Goal: Information Seeking & Learning: Learn about a topic

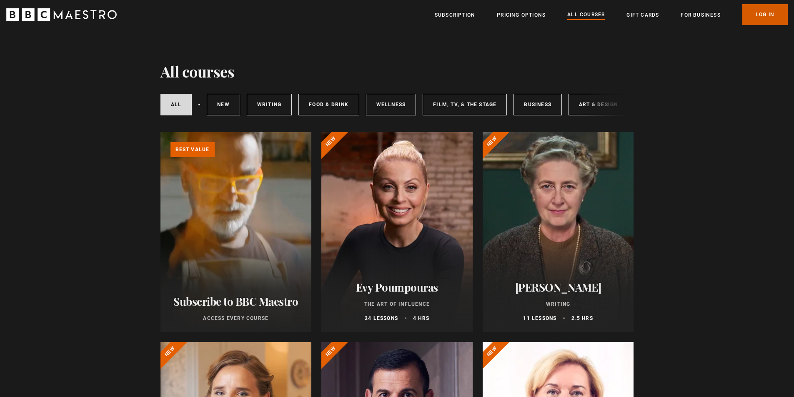
click at [760, 11] on link "Log In" at bounding box center [765, 14] width 45 height 21
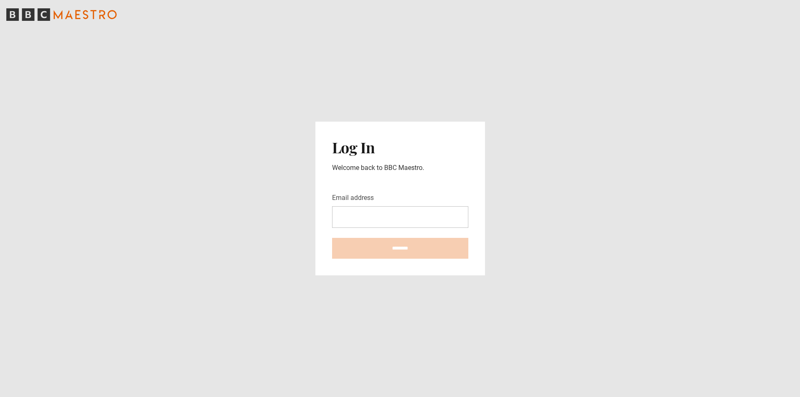
click at [434, 208] on input "Email address" at bounding box center [400, 217] width 136 height 22
type input "**********"
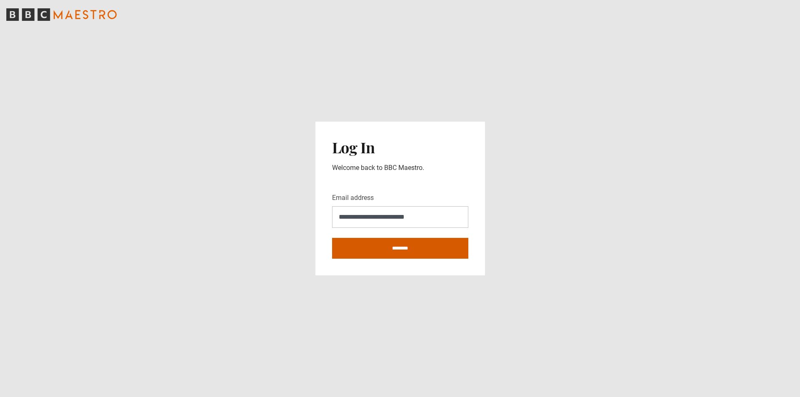
click at [410, 242] on input "********" at bounding box center [400, 248] width 136 height 21
type input "**********"
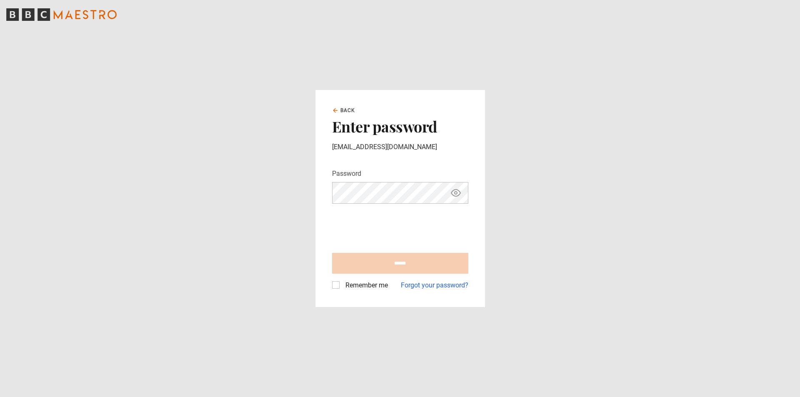
click at [379, 287] on label "Remember me" at bounding box center [365, 286] width 46 height 10
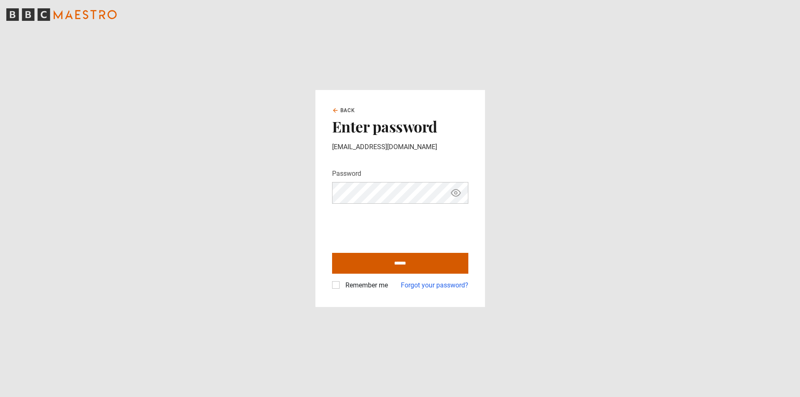
click at [403, 264] on input "******" at bounding box center [400, 263] width 136 height 21
type input "**********"
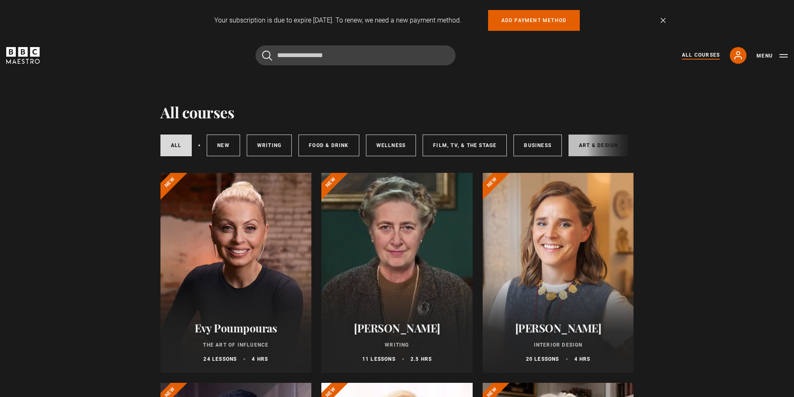
click at [584, 146] on link "Art & Design" at bounding box center [599, 146] width 60 height 22
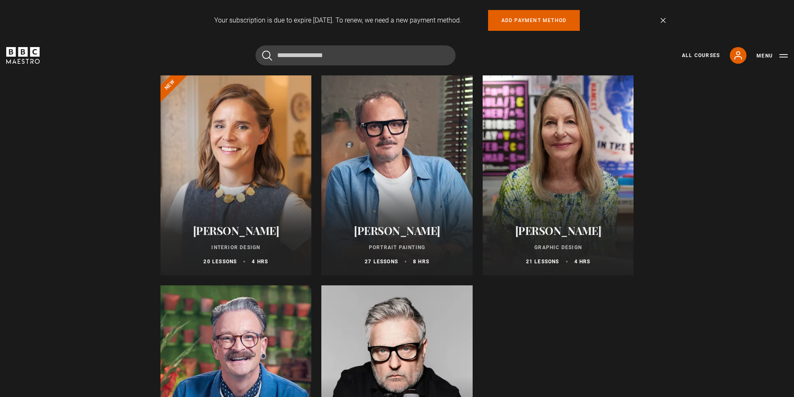
scroll to position [83, 0]
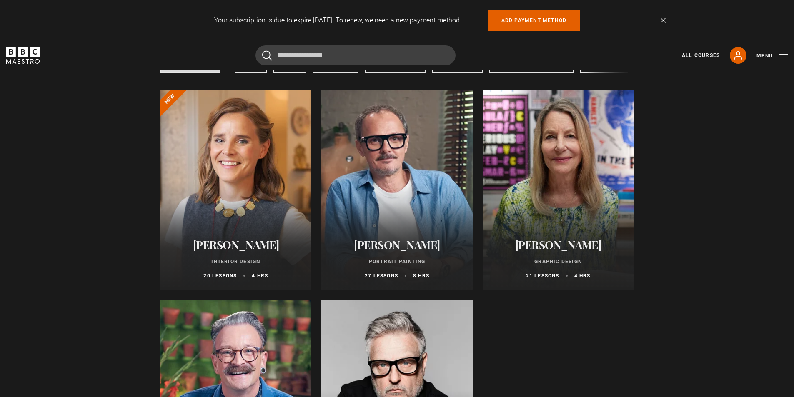
click at [401, 339] on div at bounding box center [396, 400] width 151 height 200
click at [389, 174] on div at bounding box center [396, 190] width 151 height 200
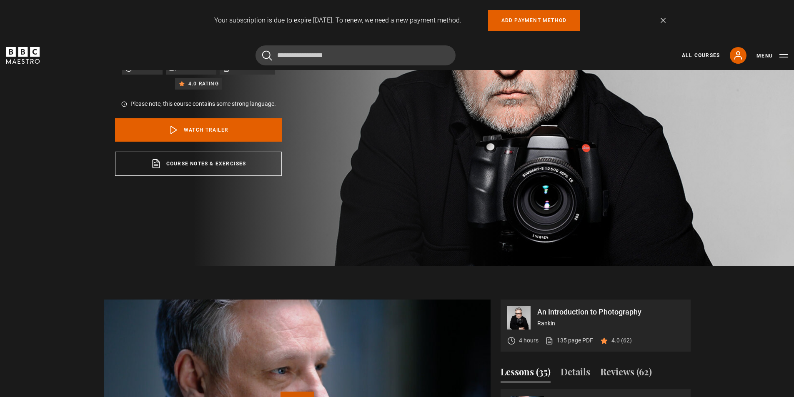
scroll to position [167, 0]
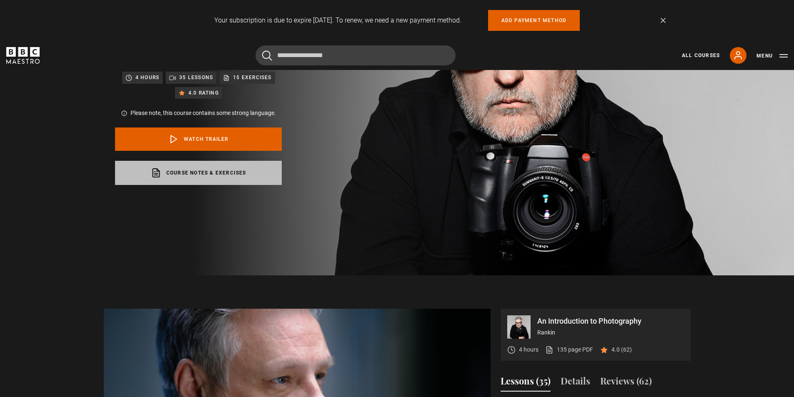
click at [234, 166] on link "Course notes & exercises opens in a new tab" at bounding box center [198, 173] width 167 height 24
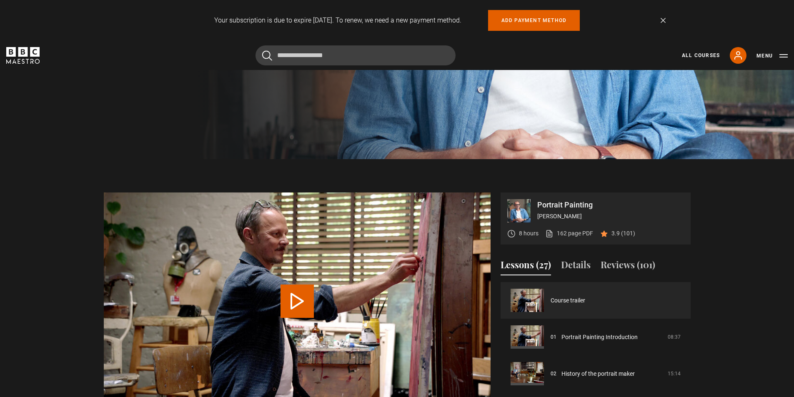
scroll to position [292, 0]
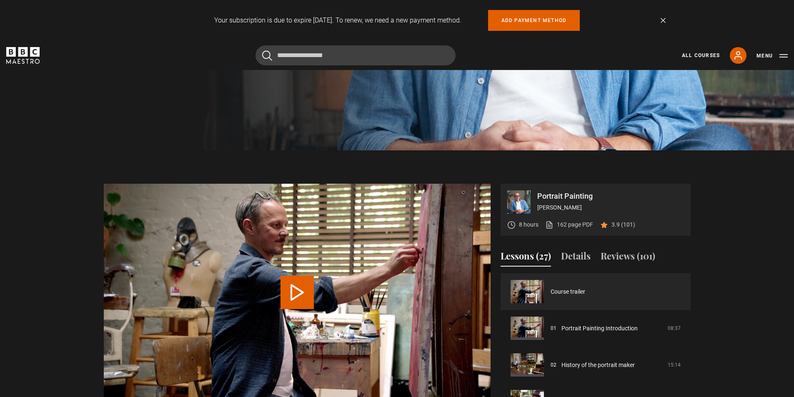
click at [627, 219] on div "8 hours 162 page PDF (opens in new tab) 3.9 (101)" at bounding box center [571, 225] width 128 height 22
click at [619, 252] on button "Reviews (101)" at bounding box center [628, 258] width 55 height 18
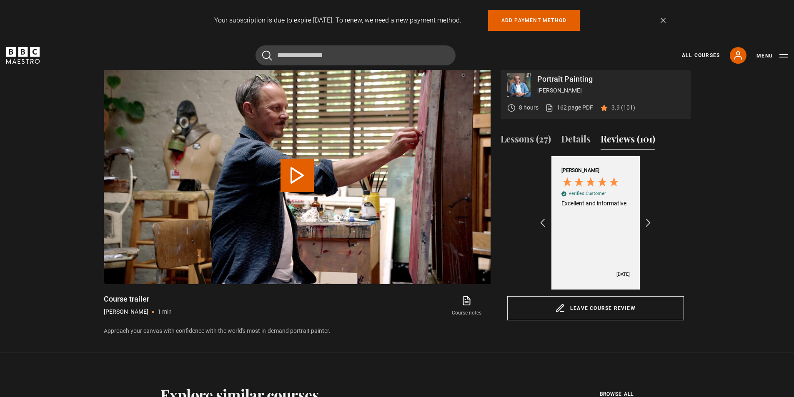
scroll to position [417, 0]
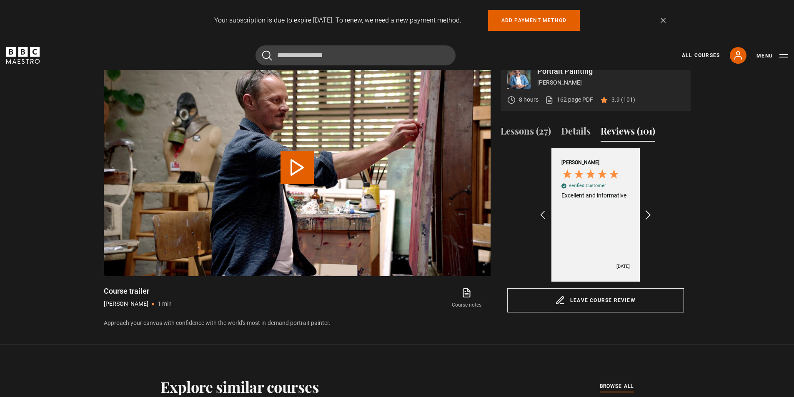
click at [647, 219] on icon "REVIEWS.io Carousel Scroll Right" at bounding box center [648, 215] width 12 height 12
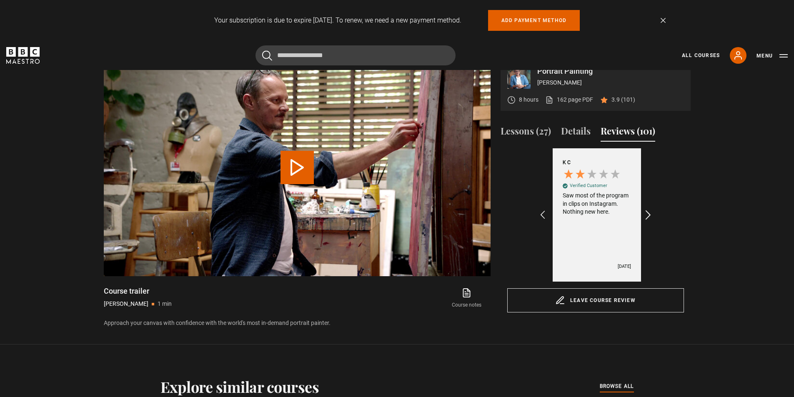
scroll to position [0, 97]
click at [647, 217] on icon "REVIEWS.io Carousel Scroll Right" at bounding box center [648, 215] width 12 height 12
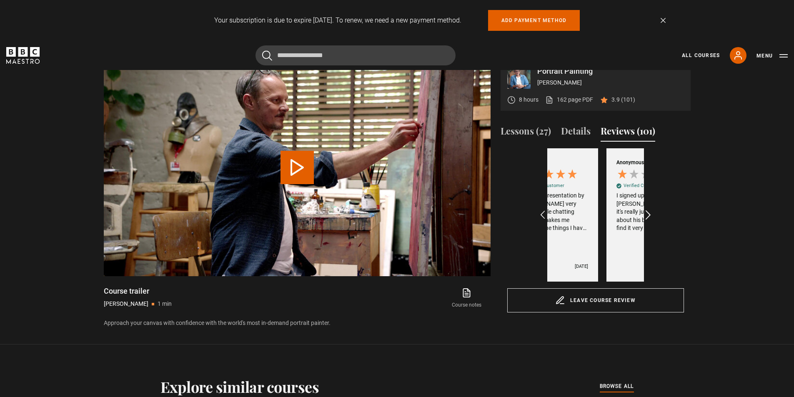
scroll to position [0, 290]
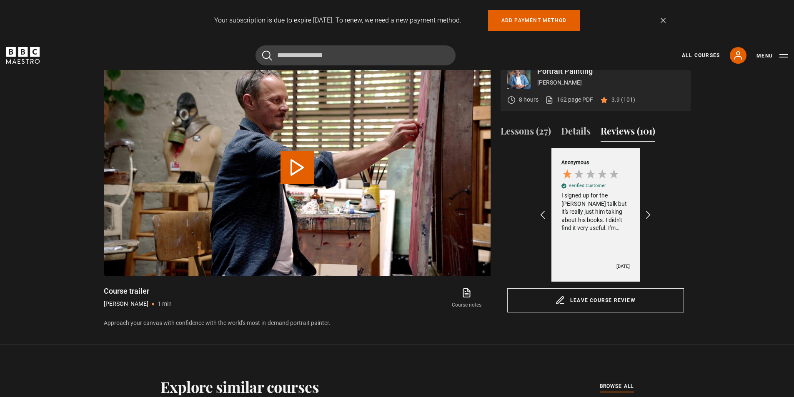
click at [620, 236] on div "Anonymous Verified Customer I signed up for the [PERSON_NAME] talk but it's rea…" at bounding box center [596, 197] width 68 height 78
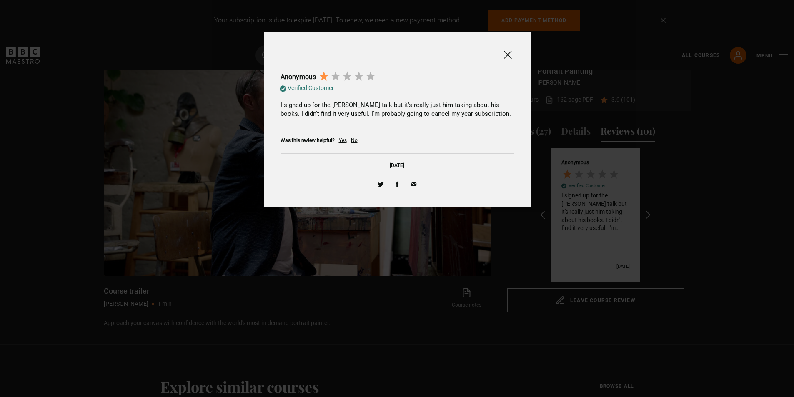
click at [624, 93] on div at bounding box center [397, 198] width 794 height 397
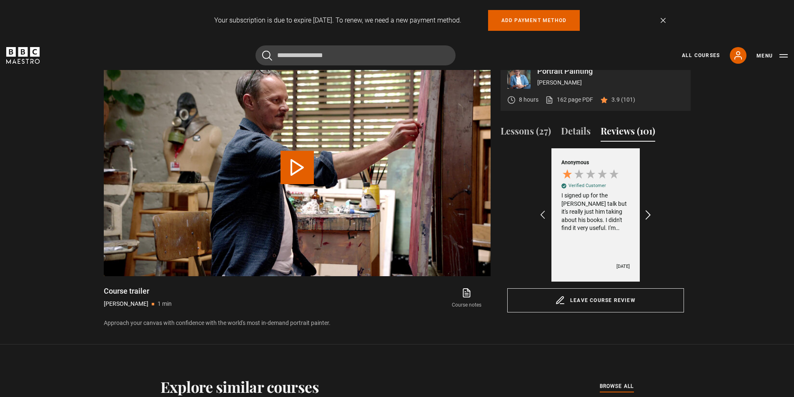
click at [647, 211] on icon "REVIEWS.io Carousel Scroll Right" at bounding box center [648, 215] width 12 height 12
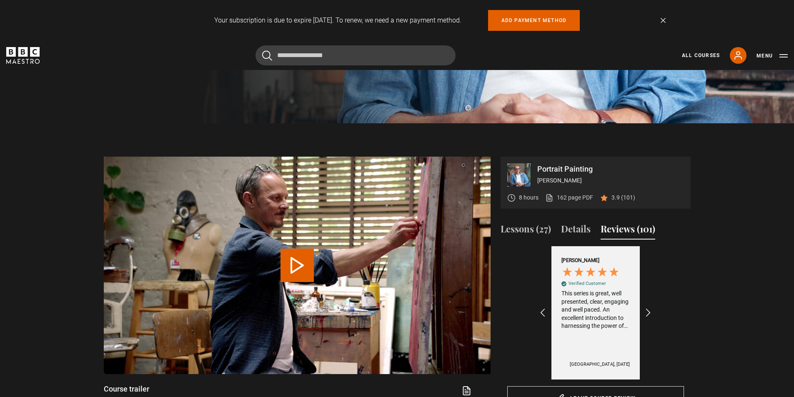
scroll to position [334, 0]
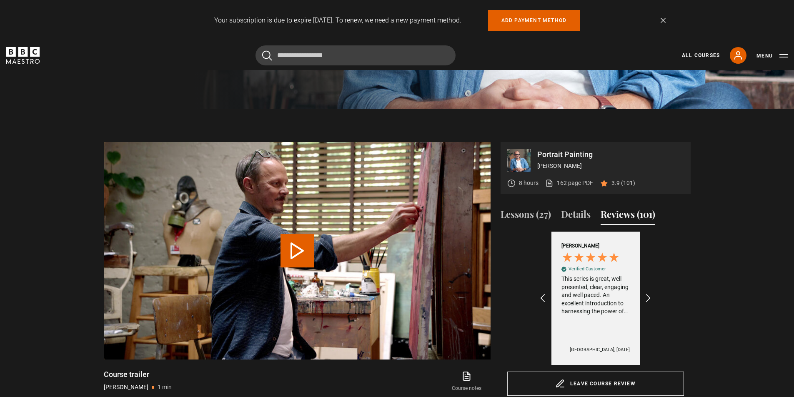
click at [656, 298] on div "Excellent 4.5 average 779 reviews [PERSON_NAME] Verified Customer Excellent and…" at bounding box center [595, 298] width 177 height 133
click at [650, 299] on icon "REVIEWS.io Carousel Scroll Right" at bounding box center [648, 299] width 12 height 12
click at [548, 297] on div "[PERSON_NAME] Verified Customer I didn’t get to finish my course because I was …" at bounding box center [595, 298] width 97 height 133
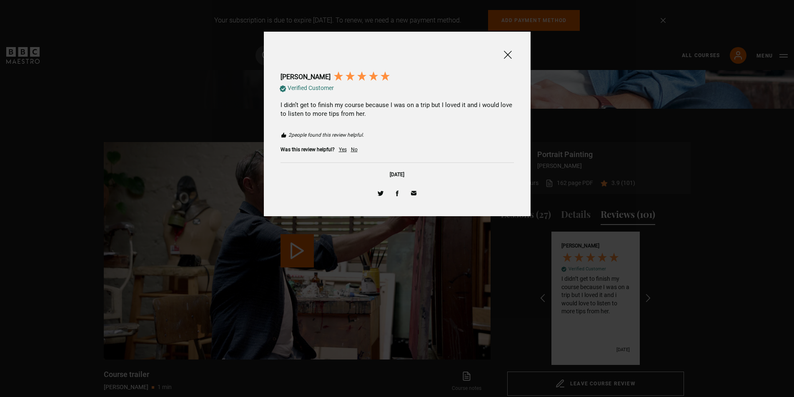
click at [511, 53] on span at bounding box center [508, 55] width 10 height 10
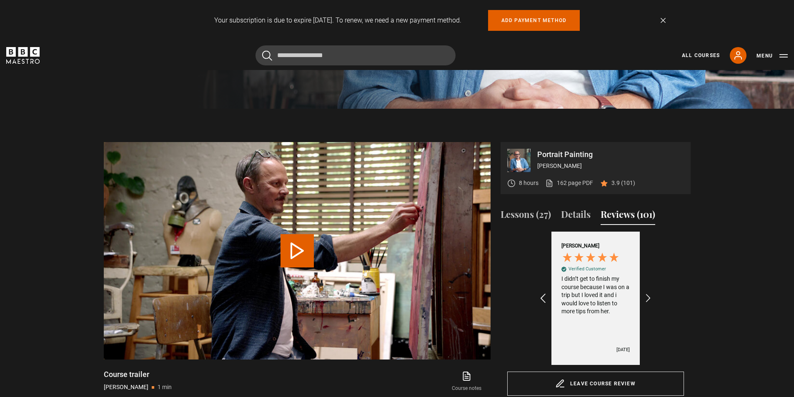
click at [547, 300] on icon "REVIEWS.io Carousel Scroll Left" at bounding box center [543, 299] width 12 height 12
click at [650, 297] on icon "REVIEWS.io Carousel Scroll Right" at bounding box center [648, 299] width 12 height 12
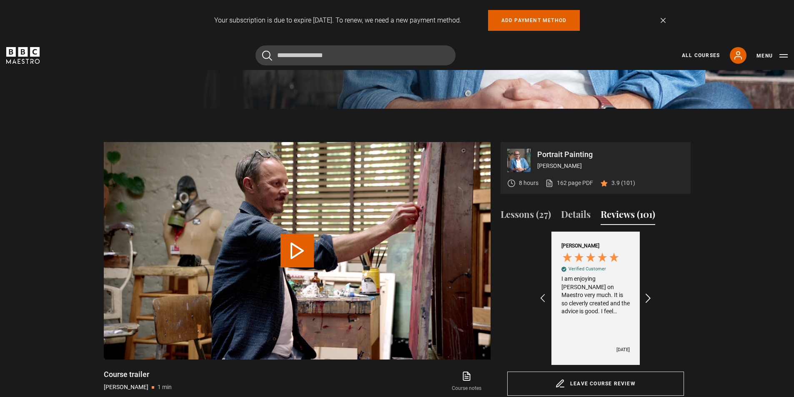
click at [650, 297] on icon "REVIEWS.io Carousel Scroll Right" at bounding box center [648, 299] width 12 height 12
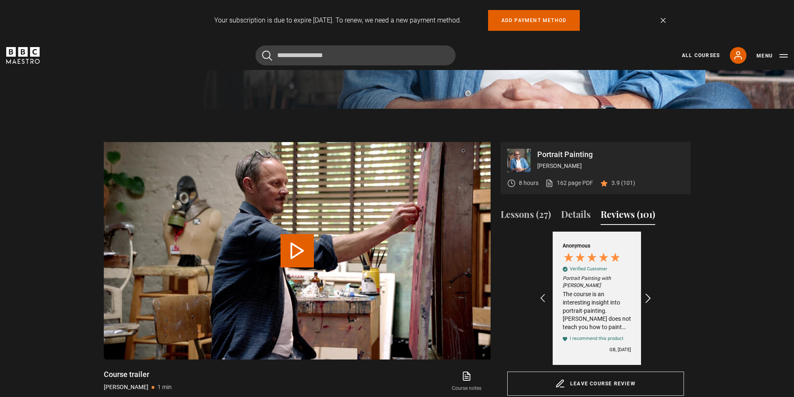
scroll to position [0, 1354]
click at [624, 299] on div "The course is an interesting insight into portrait-painting. [PERSON_NAME] does…" at bounding box center [596, 311] width 68 height 41
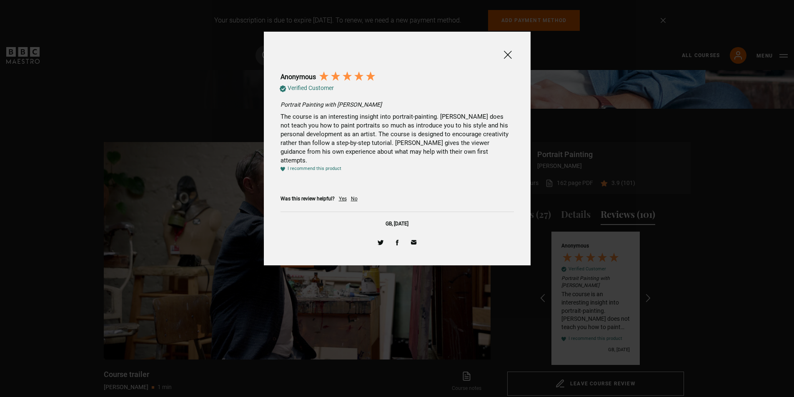
click at [577, 143] on div at bounding box center [397, 198] width 794 height 397
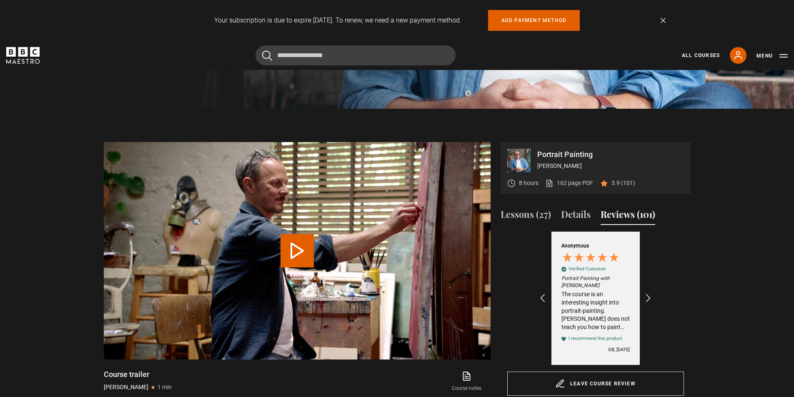
click at [654, 291] on div "Excellent 4.5 average 779 reviews [PERSON_NAME] Verified Customer Excellent and…" at bounding box center [595, 298] width 177 height 133
click at [652, 295] on icon "REVIEWS.io Carousel Scroll Right" at bounding box center [648, 299] width 12 height 12
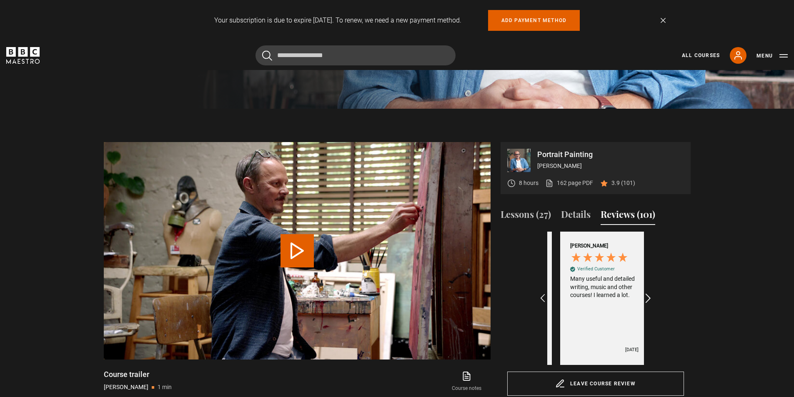
scroll to position [0, 1644]
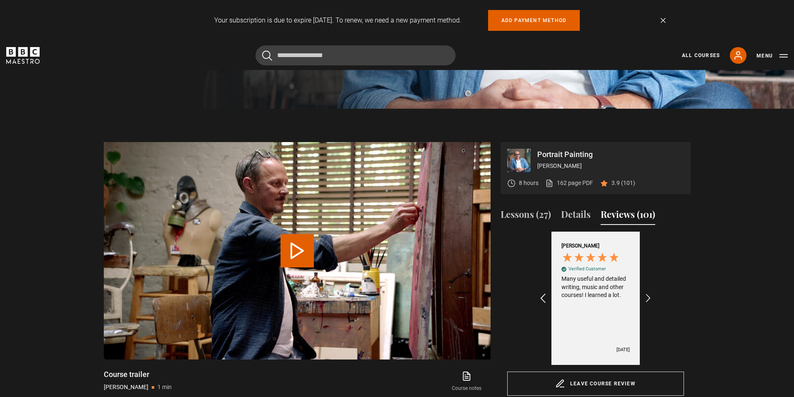
click at [543, 299] on icon "REVIEWS.io Carousel Scroll Left" at bounding box center [543, 299] width 12 height 12
click at [613, 317] on div "[PERSON_NAME] Verified Customer Content is excellent but i am very tired of dif…" at bounding box center [596, 281] width 68 height 78
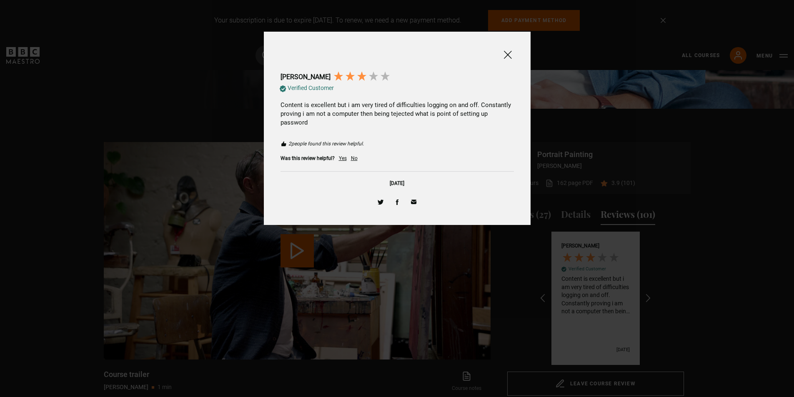
click at [660, 254] on div at bounding box center [397, 198] width 794 height 397
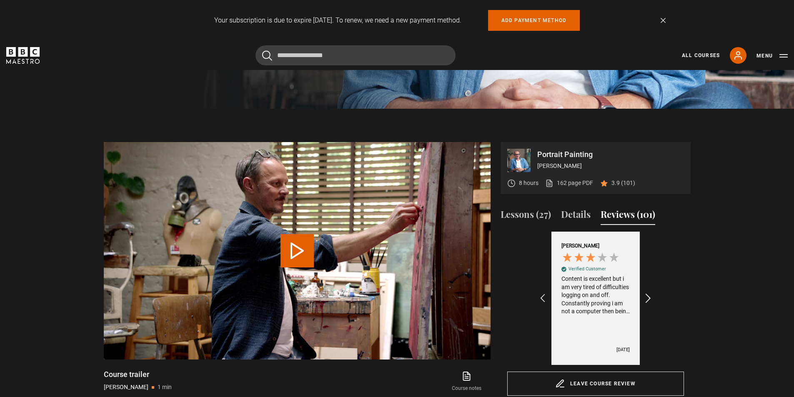
click at [647, 299] on icon "REVIEWS.io Carousel Scroll Right" at bounding box center [648, 299] width 12 height 12
click at [650, 300] on icon "REVIEWS.io Carousel Scroll Right" at bounding box center [648, 299] width 12 height 12
click at [538, 218] on button "Lessons (27)" at bounding box center [526, 217] width 50 height 18
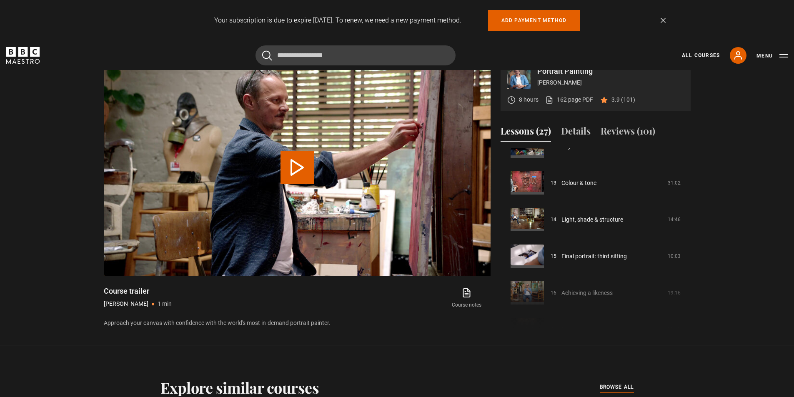
scroll to position [263, 0]
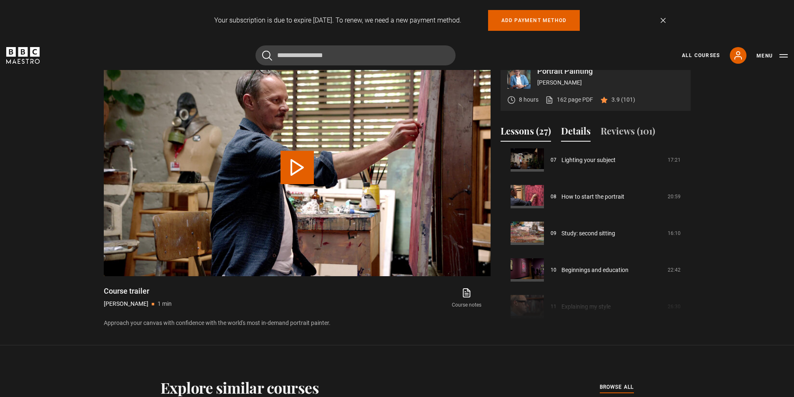
click at [579, 132] on button "Details" at bounding box center [576, 133] width 30 height 18
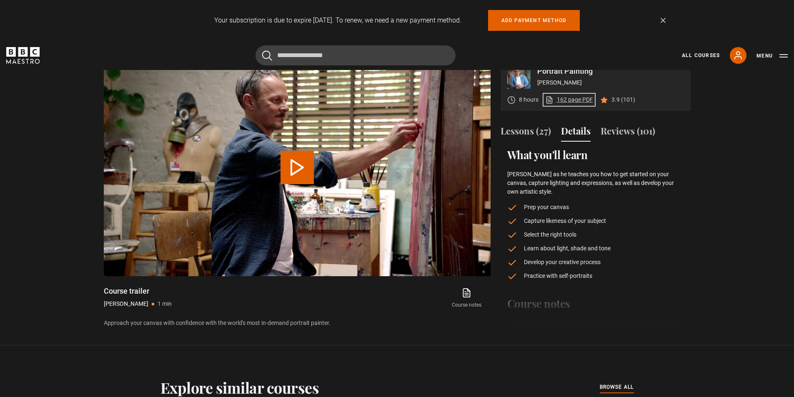
click at [571, 101] on link "162 page PDF (opens in new tab)" at bounding box center [569, 99] width 48 height 9
